Goal: Task Accomplishment & Management: Use online tool/utility

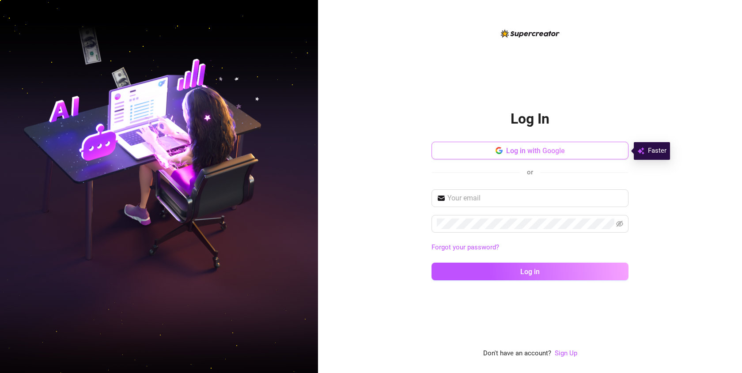
click at [517, 150] on span "Log in with Google" at bounding box center [535, 151] width 59 height 8
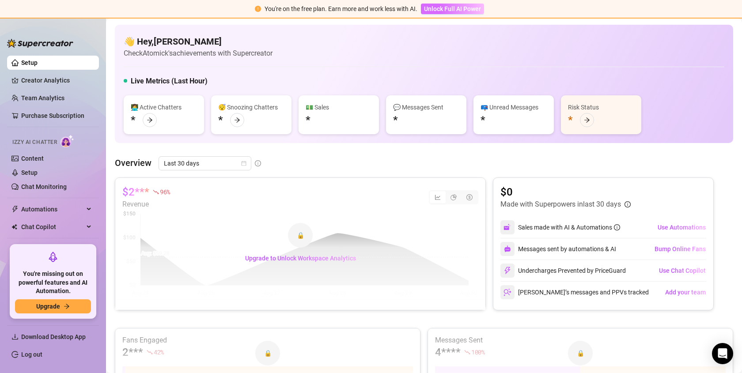
click at [465, 8] on span "Unlock Full AI Power" at bounding box center [452, 8] width 57 height 7
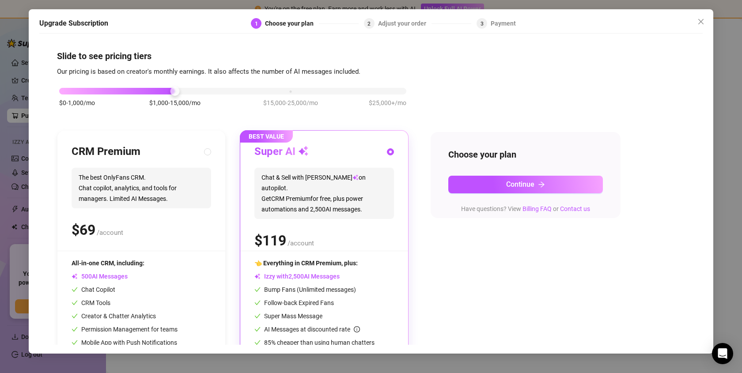
scroll to position [38, 0]
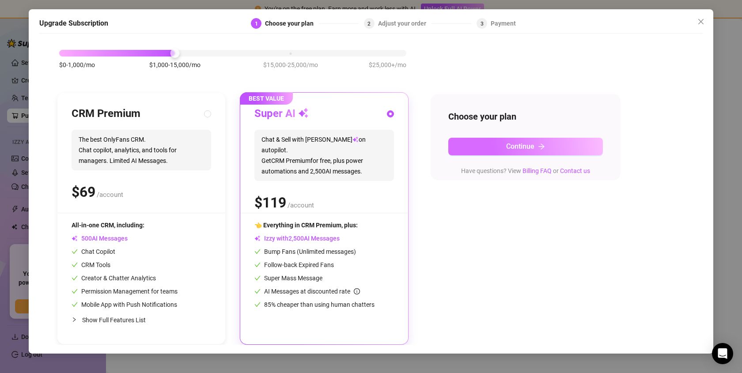
click at [462, 151] on button "Continue" at bounding box center [525, 147] width 155 height 18
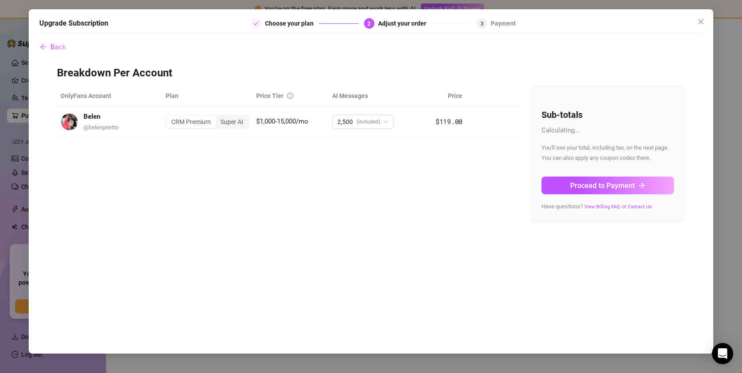
scroll to position [0, 0]
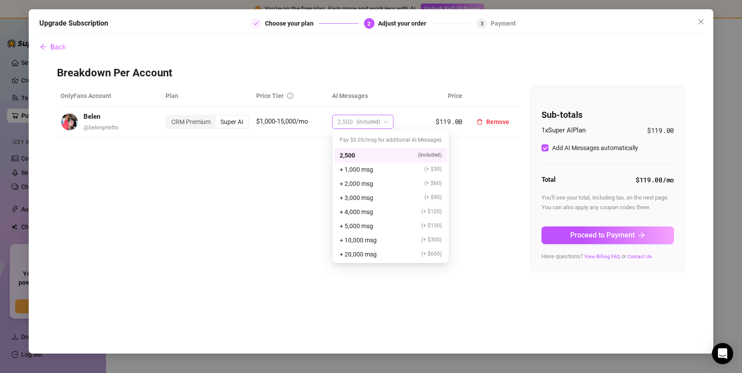
click at [380, 125] on span "(included)" at bounding box center [369, 121] width 24 height 13
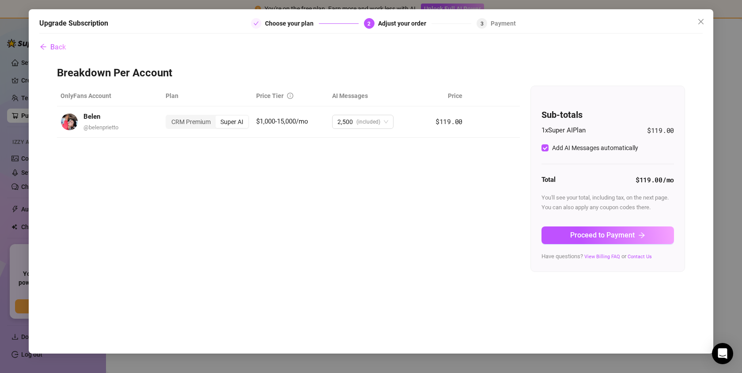
click at [274, 205] on div "OnlyFans Account Plan Price Tier AI Messages Price Belen @ belenprietto CRM Pre…" at bounding box center [371, 179] width 628 height 186
click at [197, 122] on div "CRM Premium" at bounding box center [191, 122] width 49 height 12
click at [169, 117] on input "CRM Premium" at bounding box center [169, 117] width 0 height 0
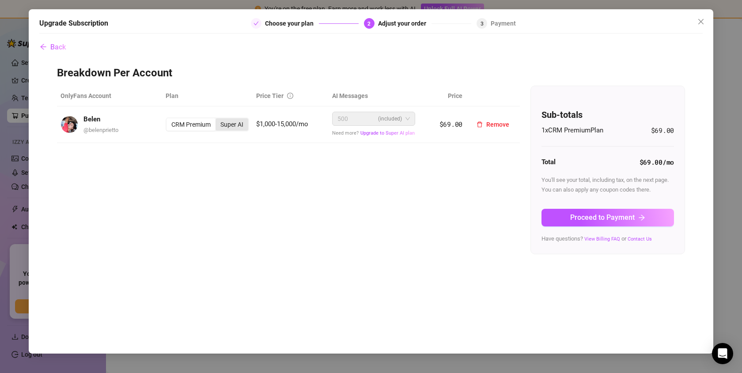
click at [236, 124] on div "Super AI" at bounding box center [232, 124] width 33 height 12
click at [218, 120] on input "Super AI" at bounding box center [218, 120] width 0 height 0
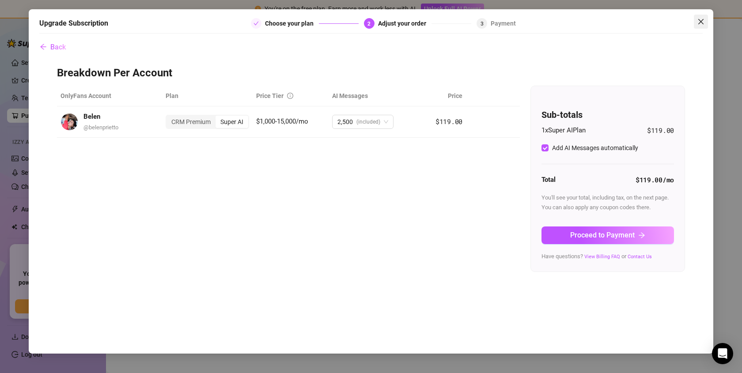
click at [699, 22] on icon "close" at bounding box center [701, 21] width 7 height 7
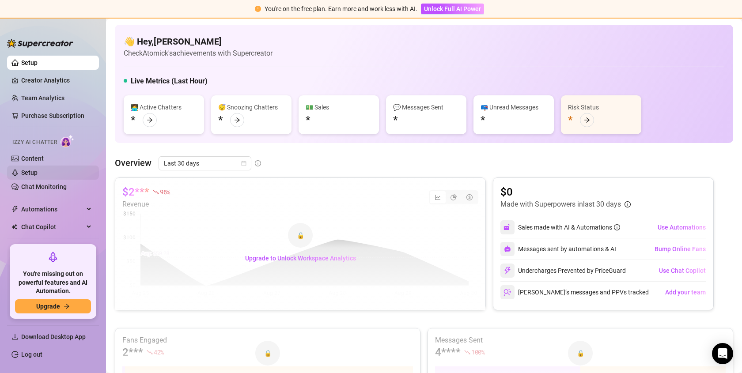
click at [38, 172] on link "Setup" at bounding box center [29, 172] width 16 height 7
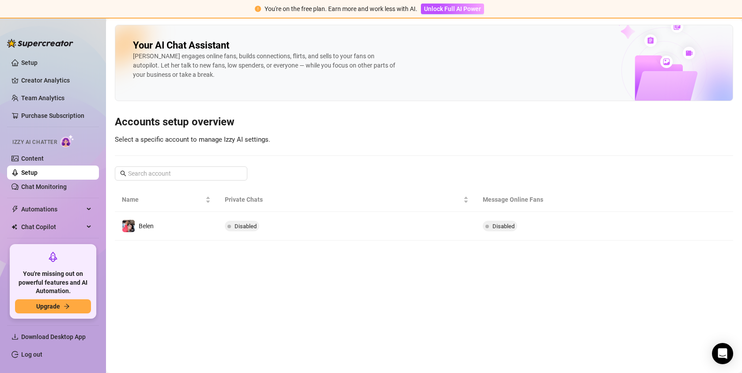
click at [543, 244] on main "Your AI Chat Assistant [PERSON_NAME] engages online fans, builds connections, f…" at bounding box center [424, 196] width 636 height 355
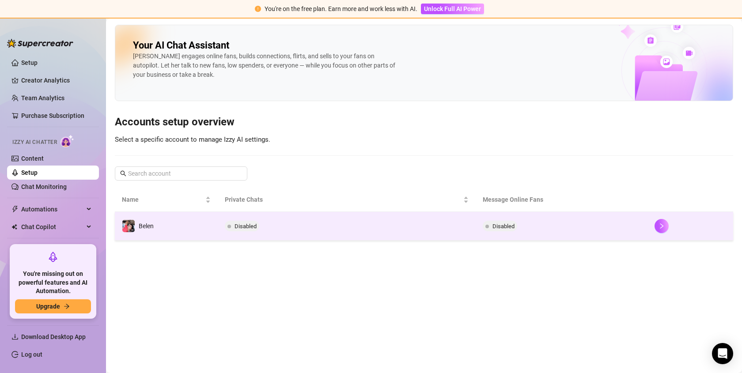
click at [569, 215] on td "Disabled" at bounding box center [562, 226] width 172 height 29
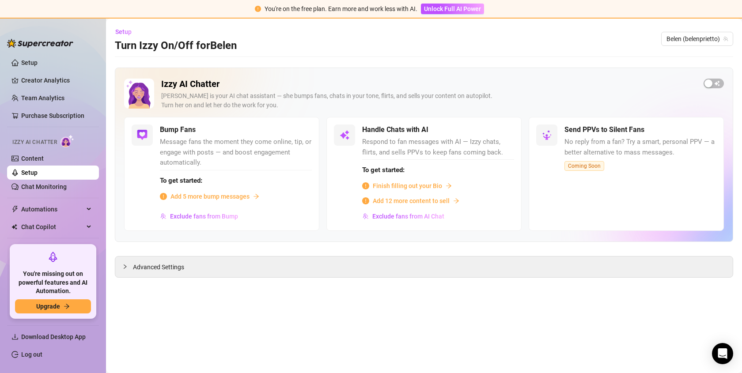
click at [418, 187] on span "Finish filling out your Bio" at bounding box center [407, 186] width 69 height 10
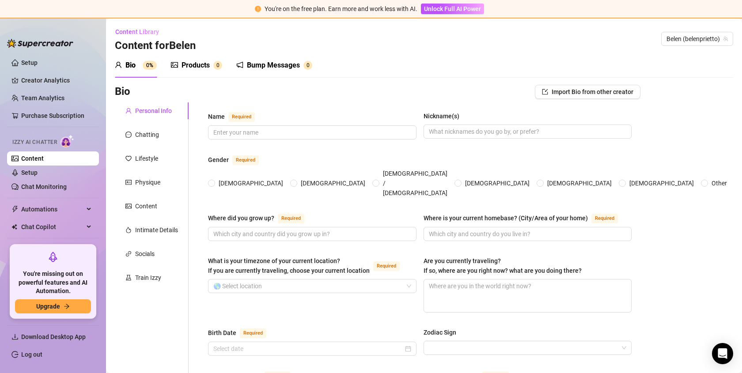
click at [198, 72] on div "Products 0" at bounding box center [196, 65] width 51 height 25
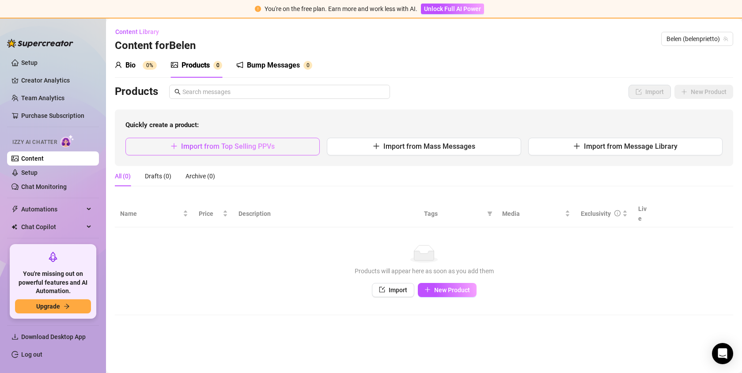
click at [220, 151] on button "Import from Top Selling PPVs" at bounding box center [222, 147] width 194 height 18
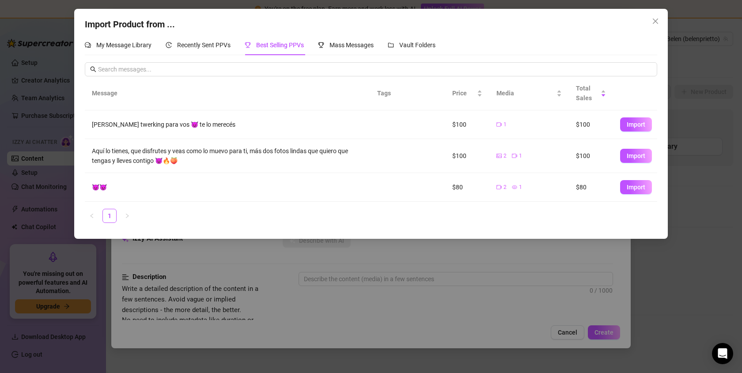
click at [174, 272] on div "Import Product from ... My Message Library Recently Sent PPVs Best Selling PPVs…" at bounding box center [371, 186] width 742 height 373
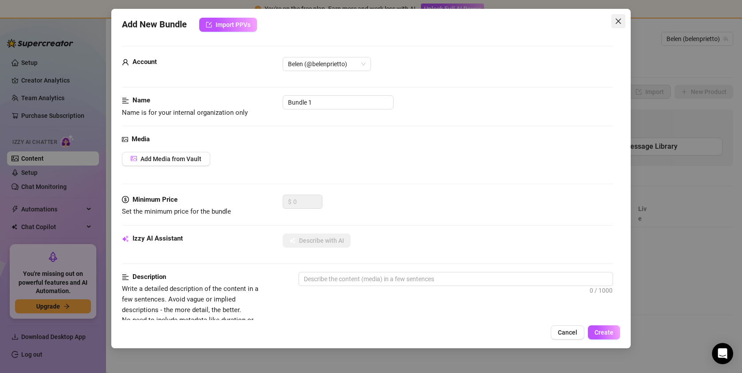
click at [619, 18] on icon "close" at bounding box center [618, 21] width 7 height 7
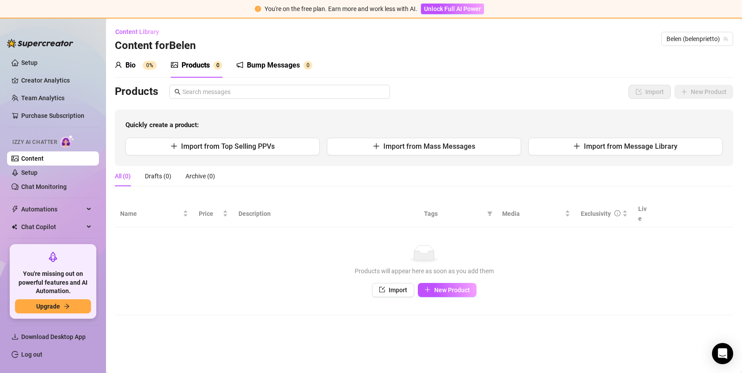
click at [259, 67] on div "Bump Messages" at bounding box center [273, 65] width 53 height 11
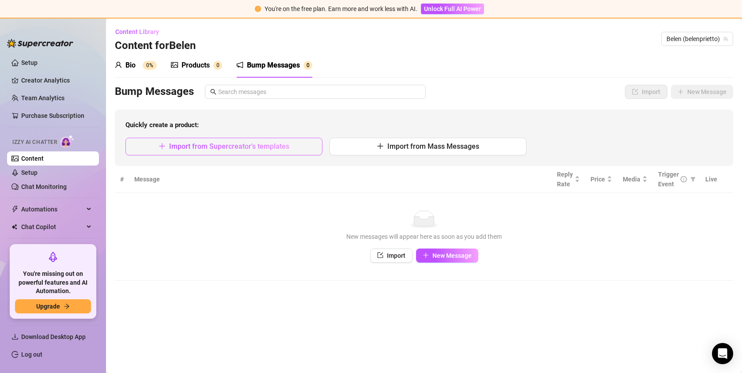
click at [206, 143] on span "Import from Supercreator's templates" at bounding box center [229, 146] width 120 height 8
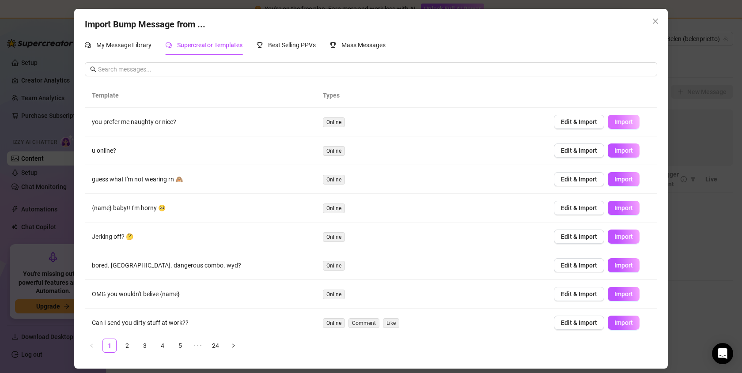
click at [623, 126] on button "Import" at bounding box center [624, 122] width 32 height 14
type textarea "you prefer me naughty or nice?"
click at [659, 23] on span "Close" at bounding box center [656, 21] width 14 height 7
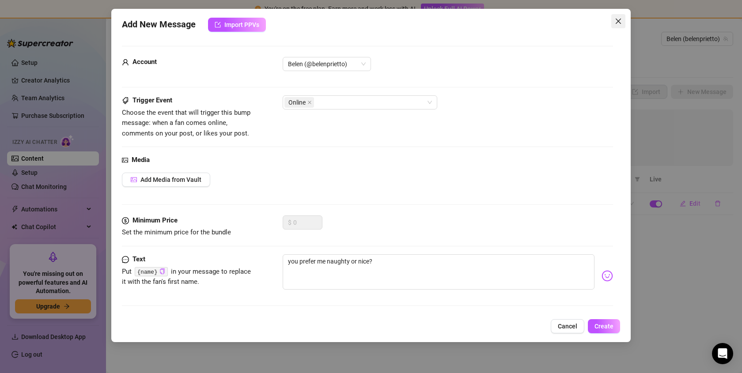
click at [616, 25] on button "Close" at bounding box center [619, 21] width 14 height 14
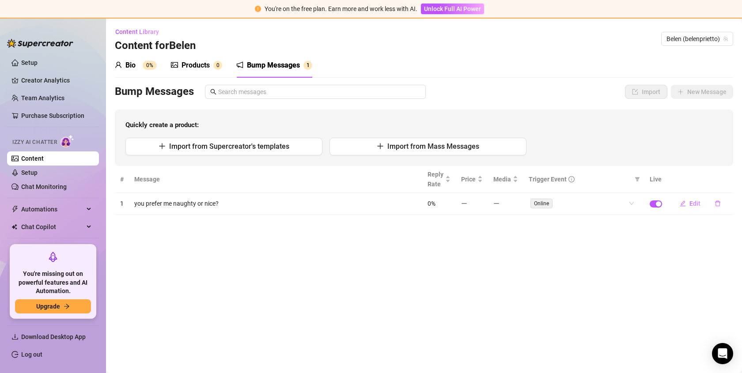
click at [125, 62] on div "Bio" at bounding box center [130, 65] width 10 height 11
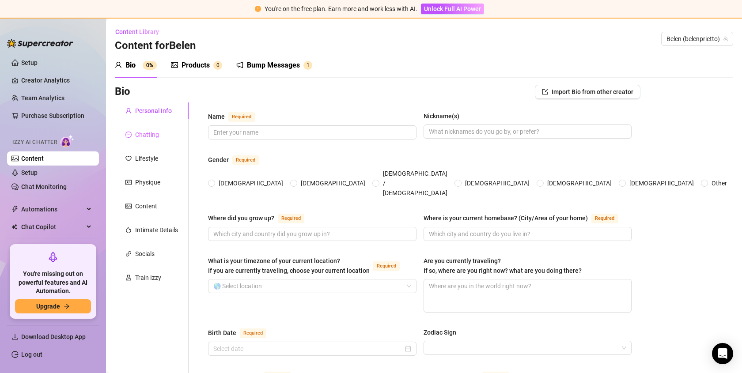
click at [151, 128] on div "Chatting" at bounding box center [152, 134] width 74 height 17
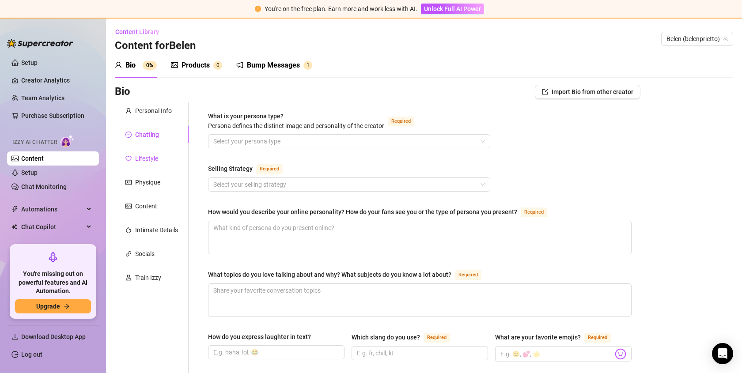
click at [147, 163] on div "Lifestyle" at bounding box center [146, 159] width 23 height 10
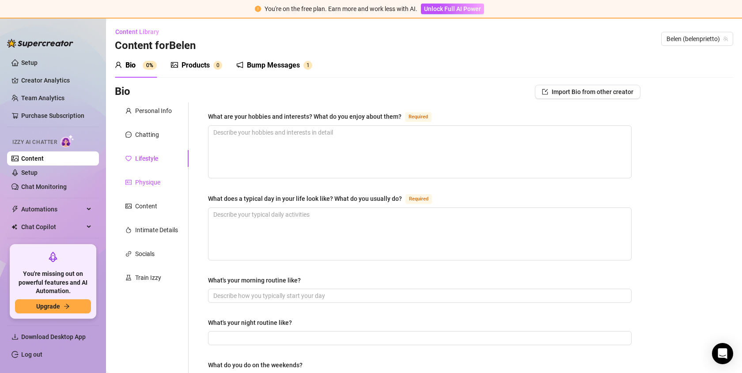
click at [146, 179] on div "Physique" at bounding box center [147, 183] width 25 height 10
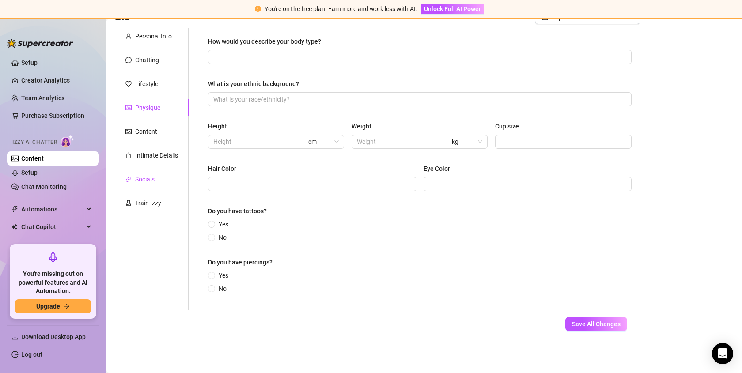
click at [146, 179] on div "Socials" at bounding box center [144, 180] width 19 height 10
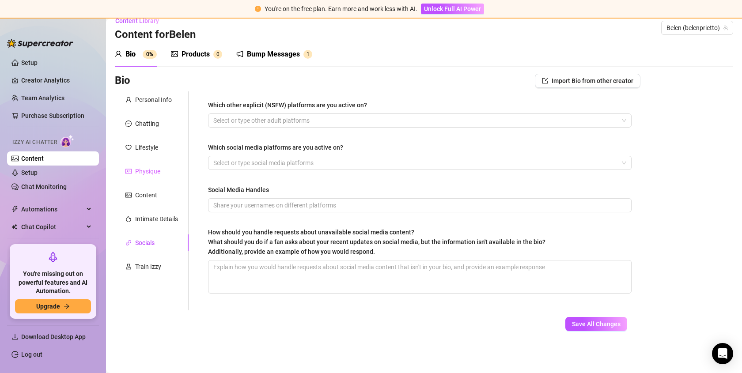
scroll to position [11, 0]
click at [238, 152] on div "Which social media platforms are you active on?" at bounding box center [275, 148] width 135 height 10
click at [215, 158] on input "Which social media platforms are you active on?" at bounding box center [214, 163] width 2 height 11
click at [153, 258] on div "Personal Info Chatting Lifestyle Physique Content Intimate Details Socials Trai…" at bounding box center [152, 200] width 74 height 219
click at [151, 262] on div "Train Izzy" at bounding box center [148, 267] width 26 height 10
